Goal: Find specific fact: Find specific fact

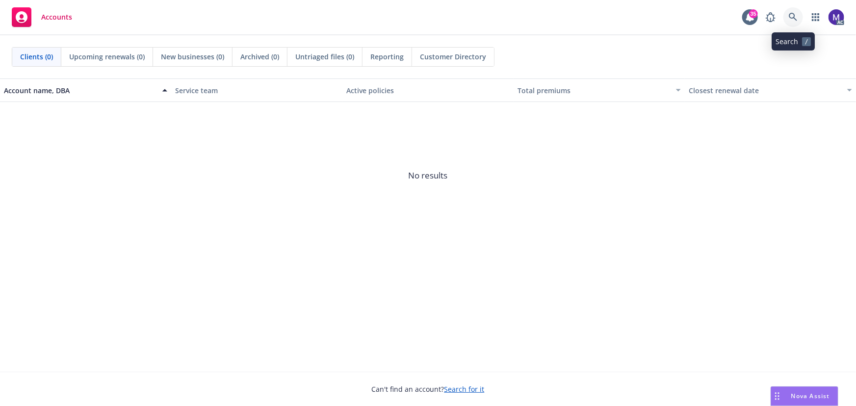
click at [794, 15] on icon at bounding box center [792, 17] width 8 height 8
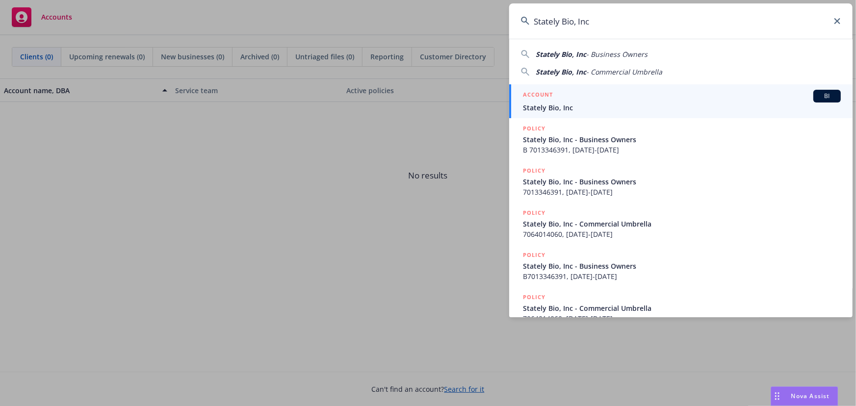
type input "Stately Bio, Inc"
click at [562, 106] on span "Stately Bio, Inc" at bounding box center [682, 107] width 318 height 10
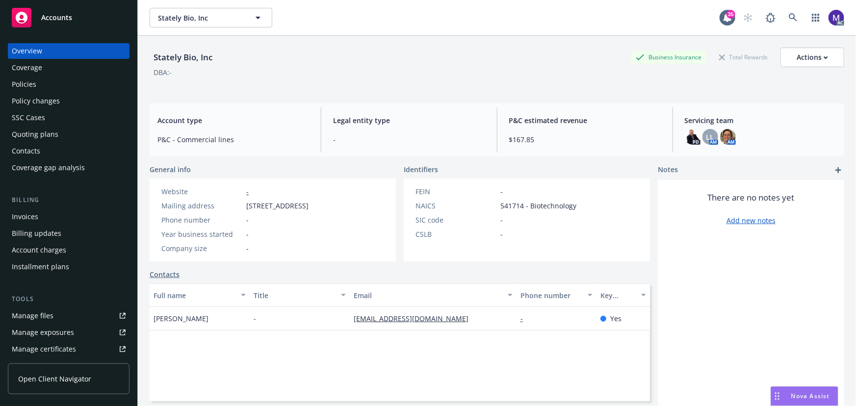
click at [72, 78] on div "Policies" at bounding box center [69, 84] width 114 height 16
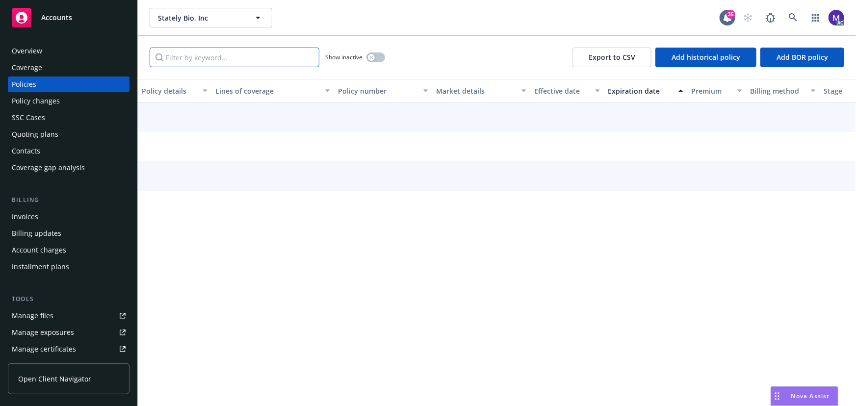
click at [197, 53] on input "Filter by keyword..." at bounding box center [235, 58] width 170 height 20
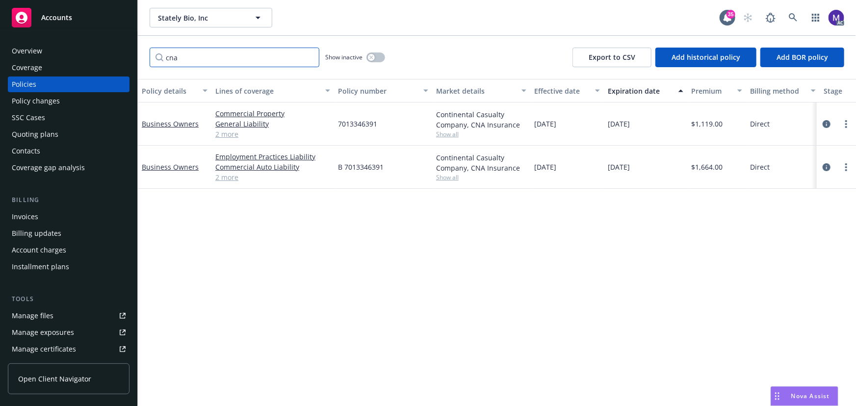
type input "cna"
click at [372, 122] on span "7013346391" at bounding box center [357, 124] width 39 height 10
copy span "7013346391"
